Goal: Check status: Check status

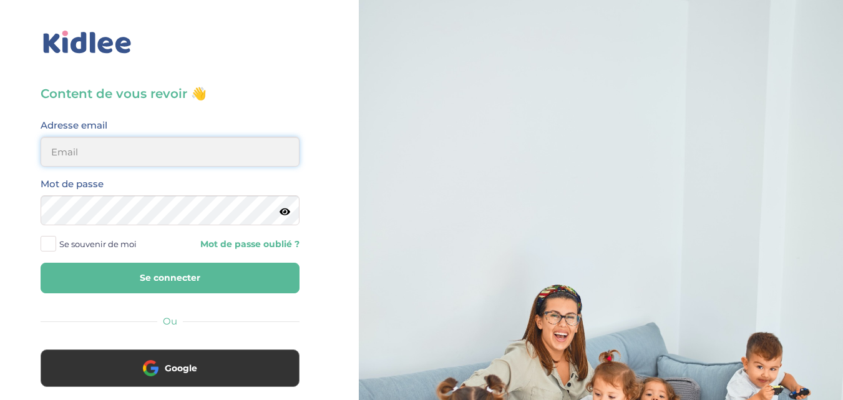
click at [150, 145] on input "email" at bounding box center [170, 152] width 259 height 30
type input "[EMAIL_ADDRESS][DOMAIN_NAME]"
click at [146, 271] on button "Se connecter" at bounding box center [170, 278] width 259 height 31
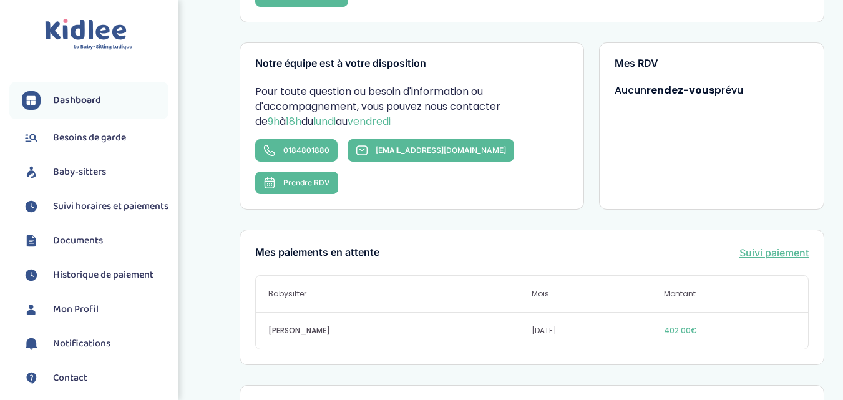
scroll to position [250, 0]
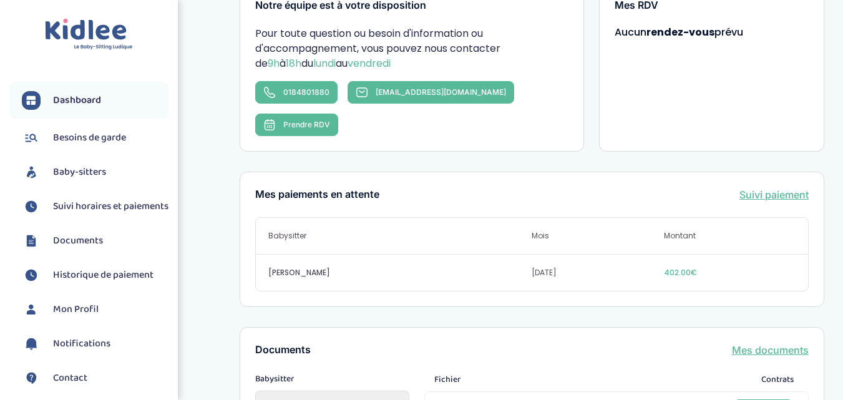
click at [788, 187] on link "Suivi paiement" at bounding box center [773, 194] width 69 height 15
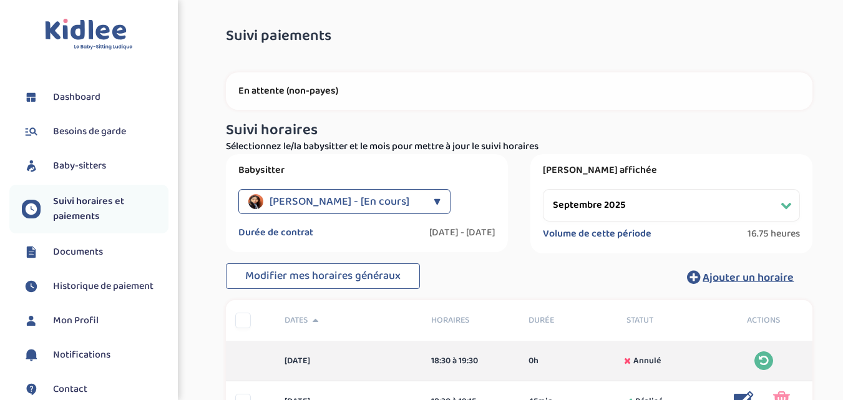
select select "septembre 2025"
click at [360, 94] on p "En attente (non-payes)" at bounding box center [519, 91] width 562 height 12
click at [327, 92] on p "En attente (non-payes)" at bounding box center [519, 91] width 562 height 12
click at [315, 92] on p "En attente (non-payes)" at bounding box center [519, 91] width 562 height 12
click at [343, 92] on p "En attente (non-payes)" at bounding box center [519, 91] width 562 height 12
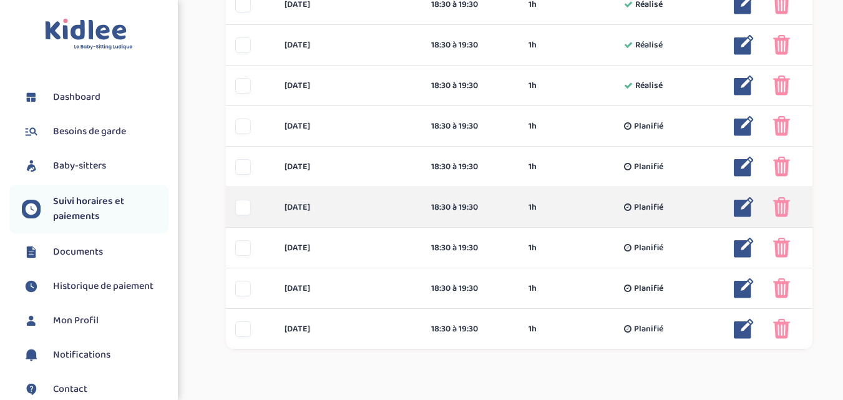
scroll to position [784, 0]
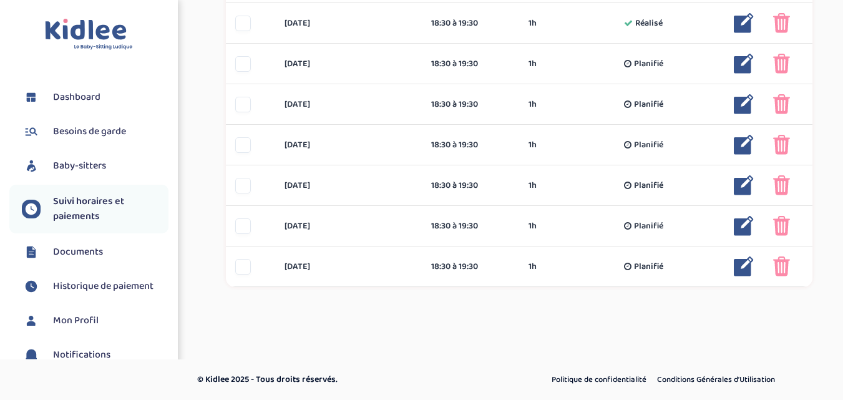
click at [82, 246] on span "Documents" at bounding box center [78, 252] width 50 height 15
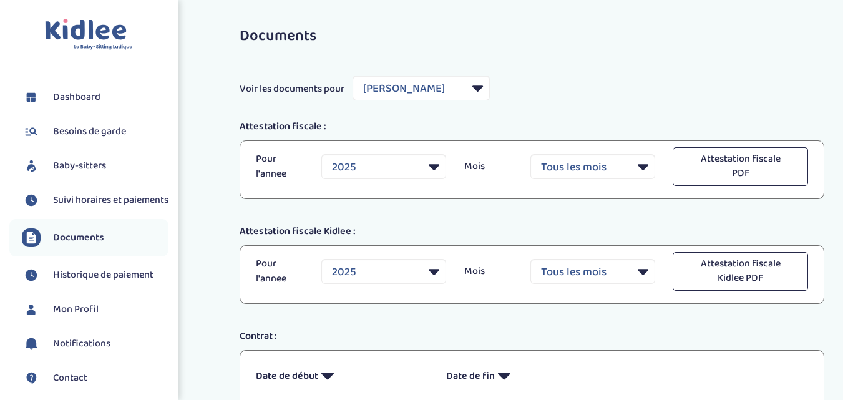
select select "22330"
select select "2025"
click at [85, 208] on span "Suivi horaires et paiements" at bounding box center [110, 200] width 115 height 15
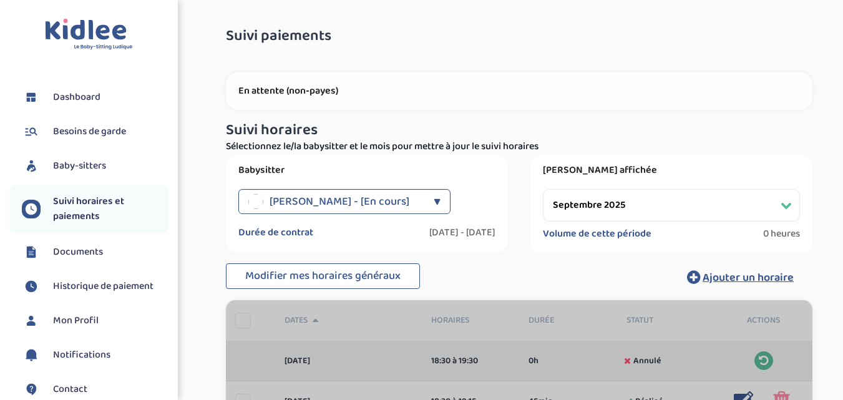
select select "septembre 2025"
